Goal: Use online tool/utility: Utilize a website feature to perform a specific function

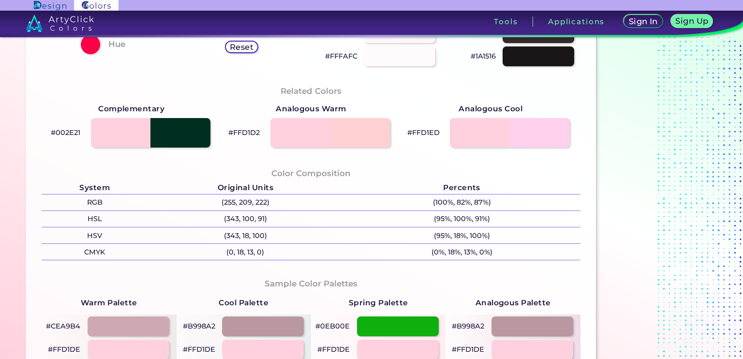
scroll to position [290, 0]
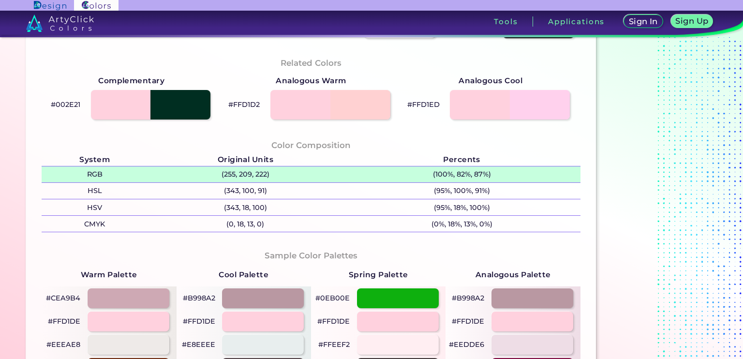
click at [234, 171] on p "(255, 209, 222)" at bounding box center [246, 174] width 196 height 16
drag, startPoint x: 232, startPoint y: 173, endPoint x: 222, endPoint y: 172, distance: 10.2
click at [222, 172] on p "(255, 209, 222)" at bounding box center [246, 174] width 196 height 16
copy p "255"
click at [191, 179] on p "(255, 209, 222)" at bounding box center [246, 174] width 196 height 16
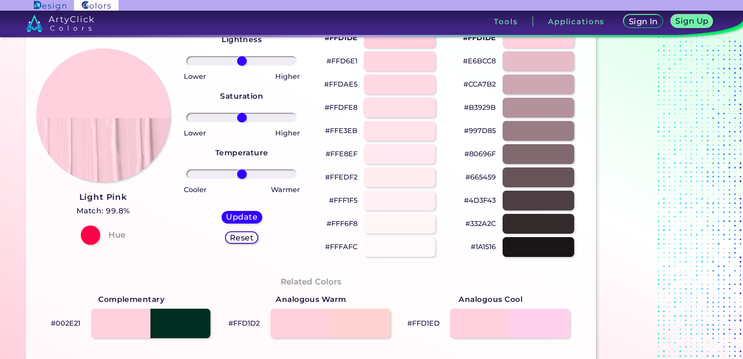
scroll to position [48, 0]
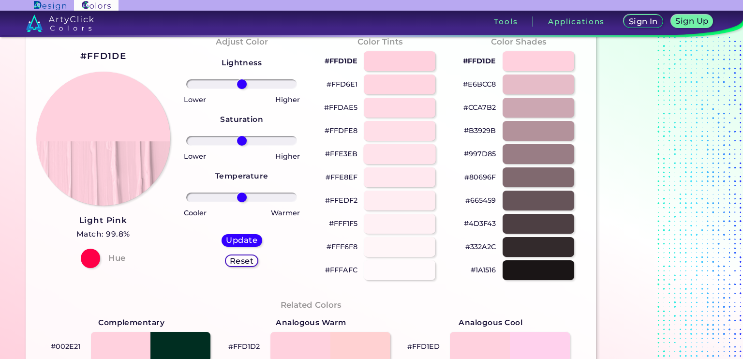
click at [391, 156] on div at bounding box center [399, 154] width 73 height 20
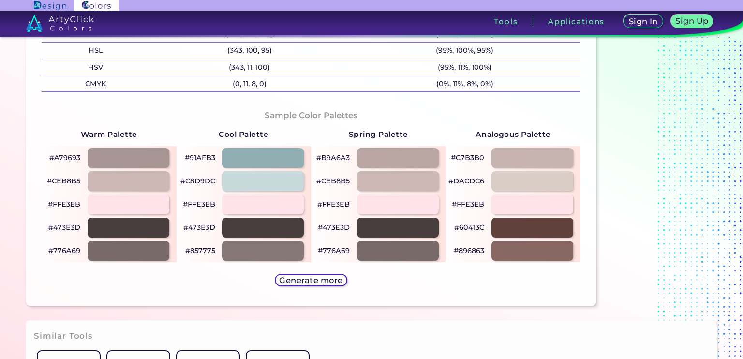
scroll to position [436, 0]
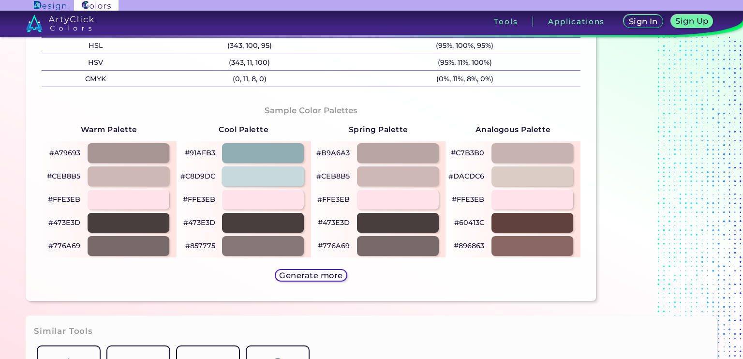
click at [247, 181] on div at bounding box center [263, 176] width 82 height 20
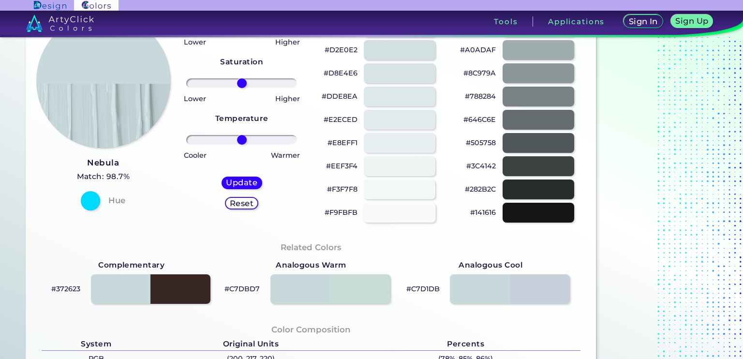
scroll to position [48, 0]
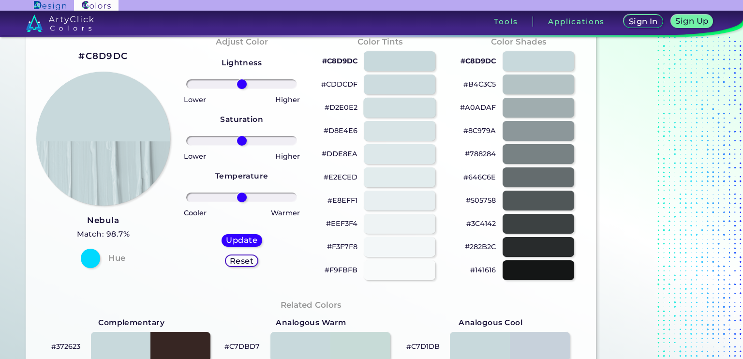
click at [410, 111] on div at bounding box center [399, 108] width 73 height 20
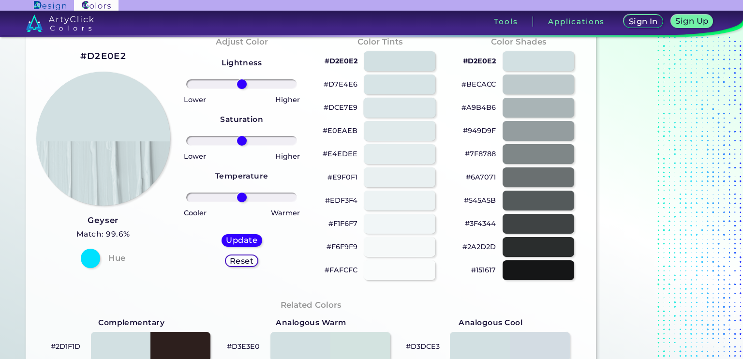
click at [398, 110] on div at bounding box center [399, 108] width 73 height 20
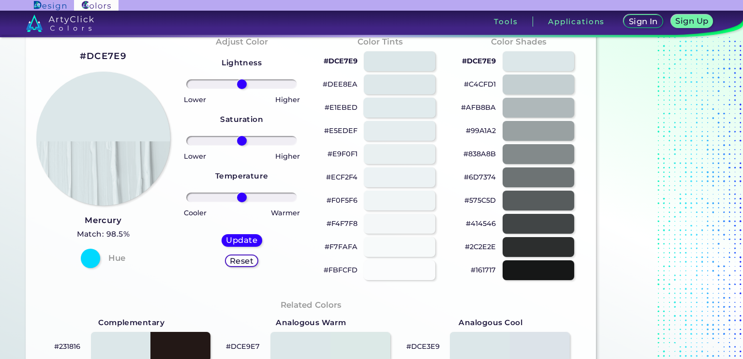
click at [398, 110] on div at bounding box center [399, 108] width 73 height 20
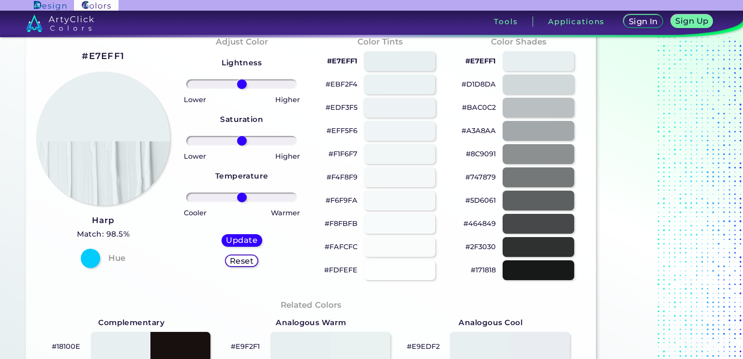
click at [398, 110] on div at bounding box center [399, 108] width 73 height 20
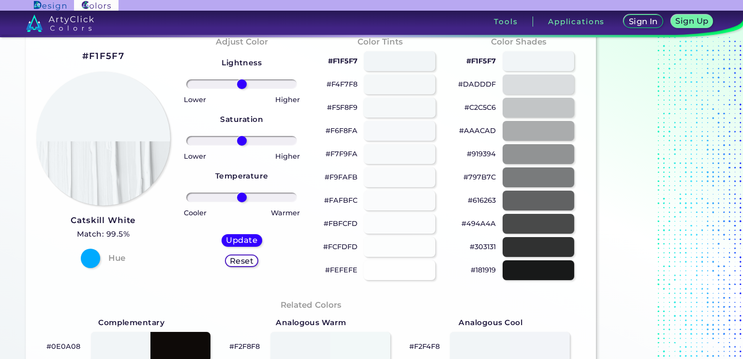
type input "#f1f5f7"
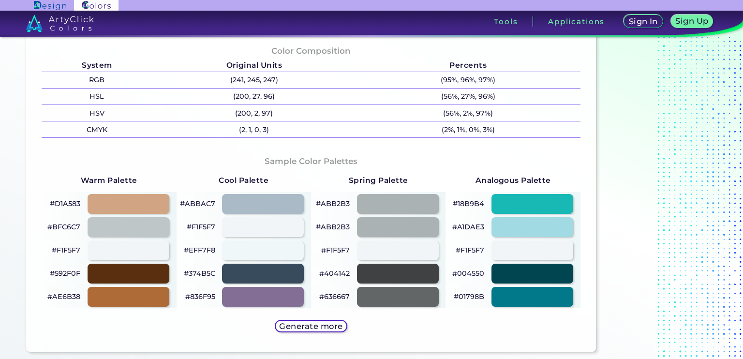
scroll to position [484, 0]
